Goal: Task Accomplishment & Management: Manage account settings

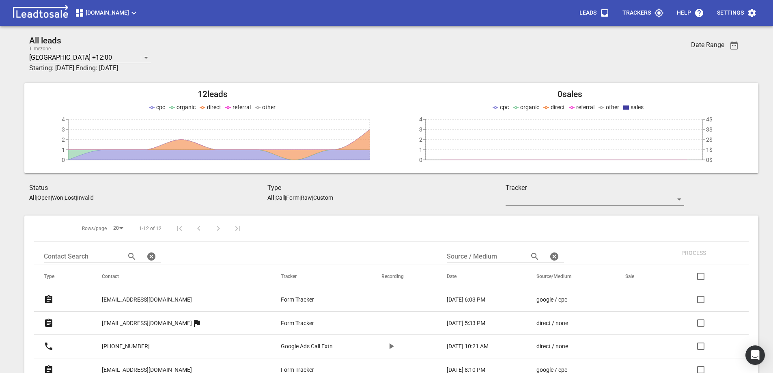
scroll to position [162, 0]
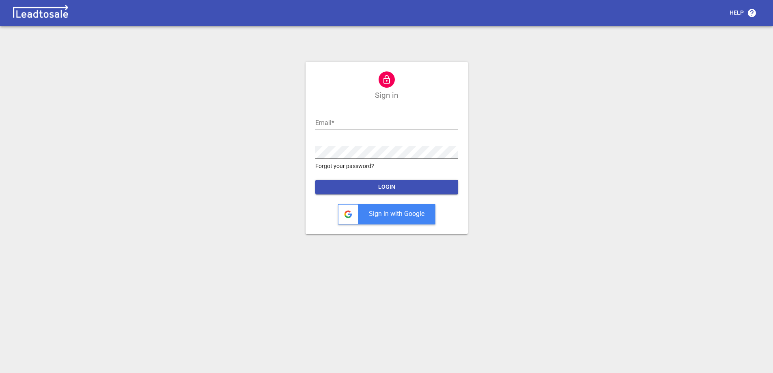
scroll to position [3, 0]
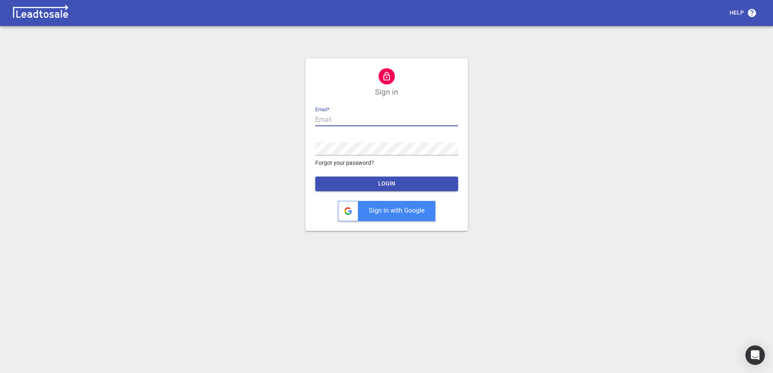
click at [392, 121] on input "text" at bounding box center [386, 119] width 143 height 13
type input "ross@design2renovate.co.nz"
click at [386, 183] on span "LOGIN" at bounding box center [387, 184] width 130 height 8
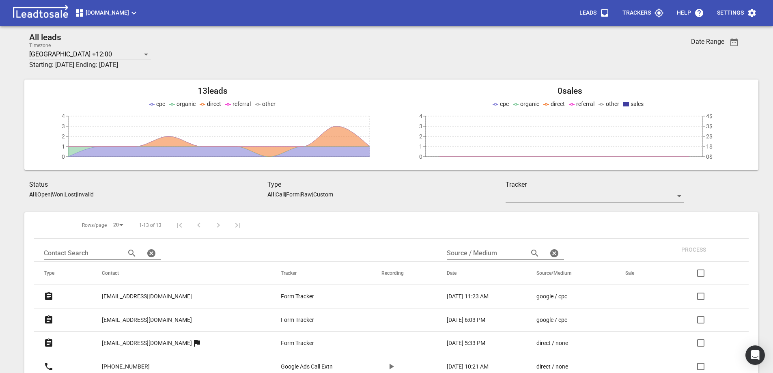
click at [136, 296] on p "treadys@xtra.co.nz" at bounding box center [147, 296] width 90 height 9
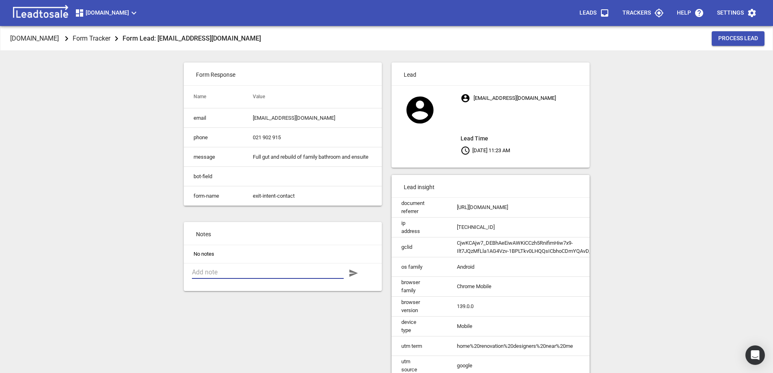
click at [224, 276] on textarea at bounding box center [268, 272] width 152 height 8
type textarea "Left voice mail"
click at [351, 277] on icon "button" at bounding box center [353, 272] width 9 height 7
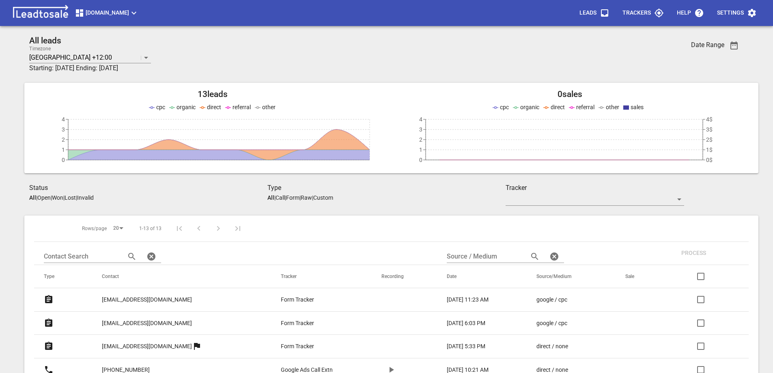
scroll to position [3, 0]
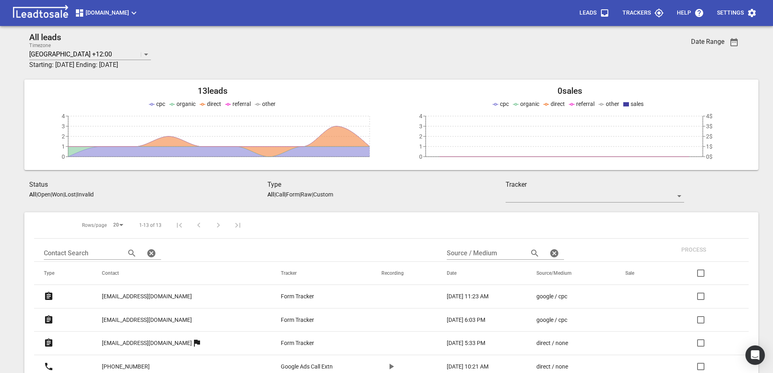
click at [133, 320] on p "[EMAIL_ADDRESS][DOMAIN_NAME]" at bounding box center [147, 320] width 90 height 9
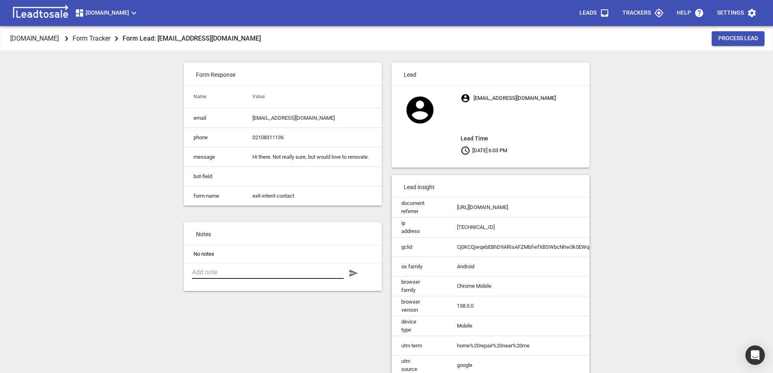
click at [228, 276] on textarea at bounding box center [268, 272] width 152 height 8
click at [236, 276] on textarea "2 phone calls $ voicemail, no response" at bounding box center [268, 272] width 152 height 8
click at [264, 276] on textarea "2 phone calls & voicemail, no response" at bounding box center [268, 272] width 152 height 8
type textarea "2 phone calls & voicemails, no response"
click at [354, 277] on icon "button" at bounding box center [354, 273] width 10 height 10
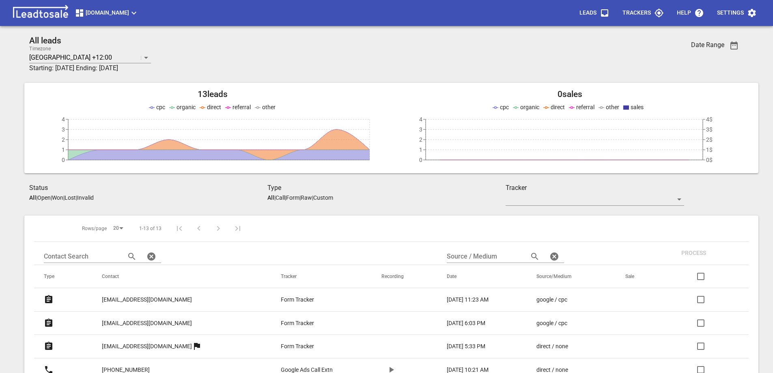
scroll to position [3, 0]
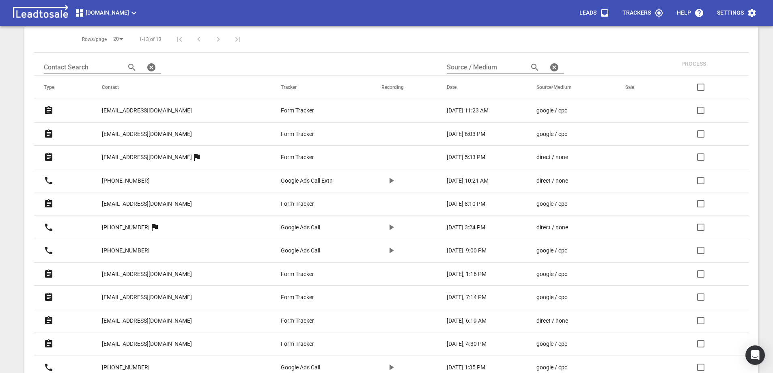
scroll to position [206, 0]
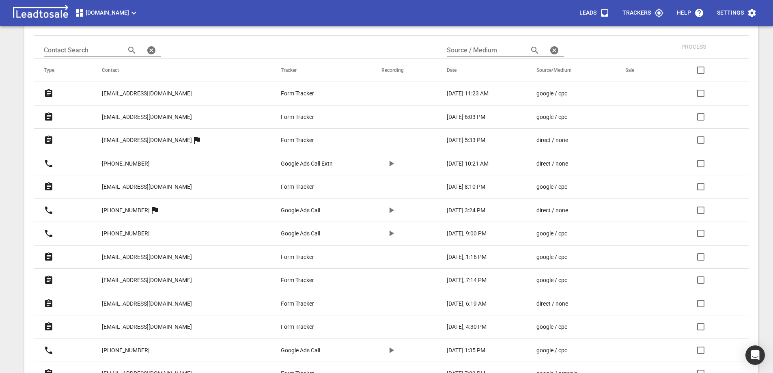
click at [136, 256] on p "[EMAIL_ADDRESS][DOMAIN_NAME]" at bounding box center [147, 257] width 90 height 9
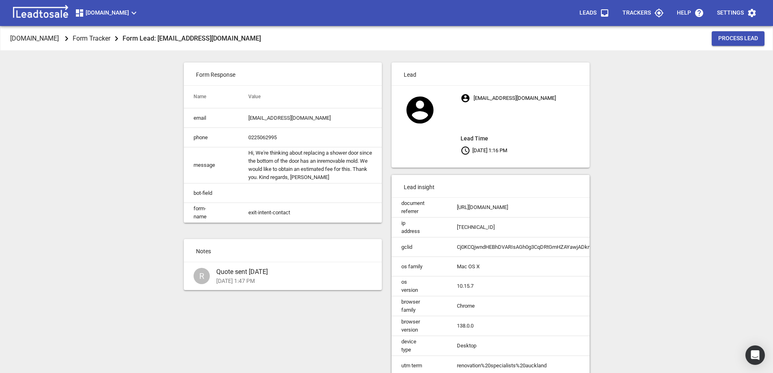
click at [95, 182] on div "[DOMAIN_NAME] Form Tracker Form Lead: [EMAIL_ADDRESS][DOMAIN_NAME] Process Lead…" at bounding box center [386, 212] width 766 height 373
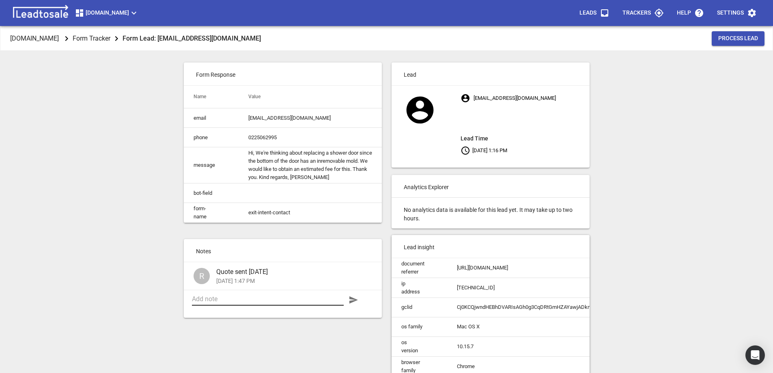
click at [292, 303] on textarea at bounding box center [268, 299] width 152 height 8
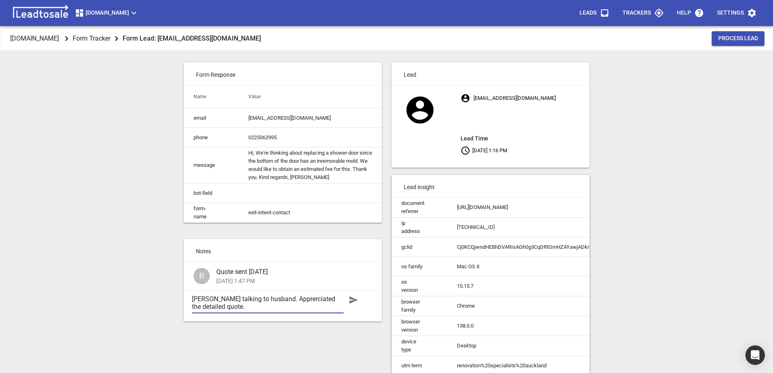
type textarea "Chihiro talking to husband. Apprerciated the detailed quote."
click at [353, 303] on icon "button" at bounding box center [353, 299] width 9 height 7
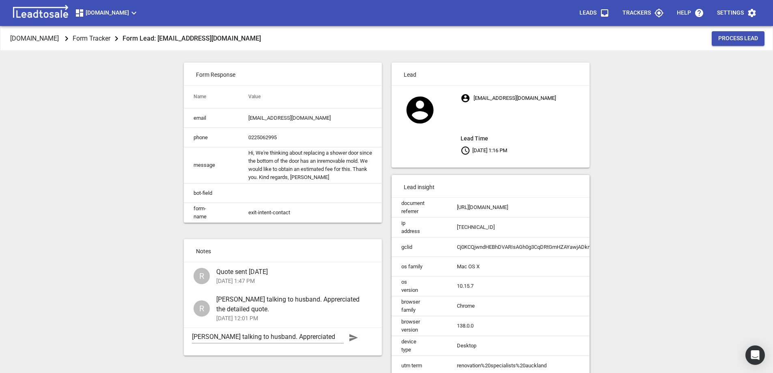
click at [111, 237] on div "Design2renovate.co.nz Form Tracker Form Lead: globe.t.323@gmail.com Process Lea…" at bounding box center [386, 212] width 766 height 373
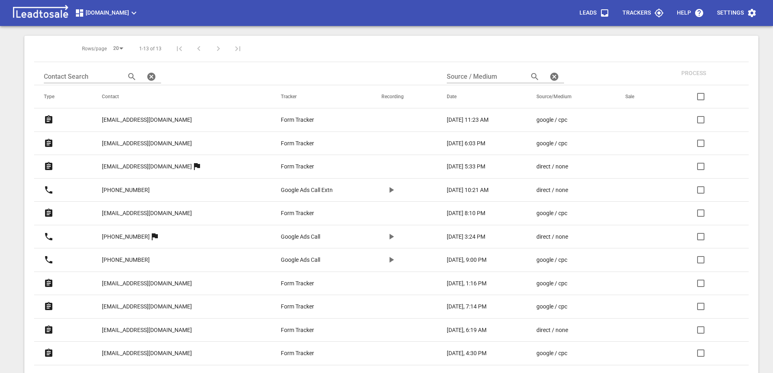
scroll to position [166, 0]
